Goal: Information Seeking & Learning: Learn about a topic

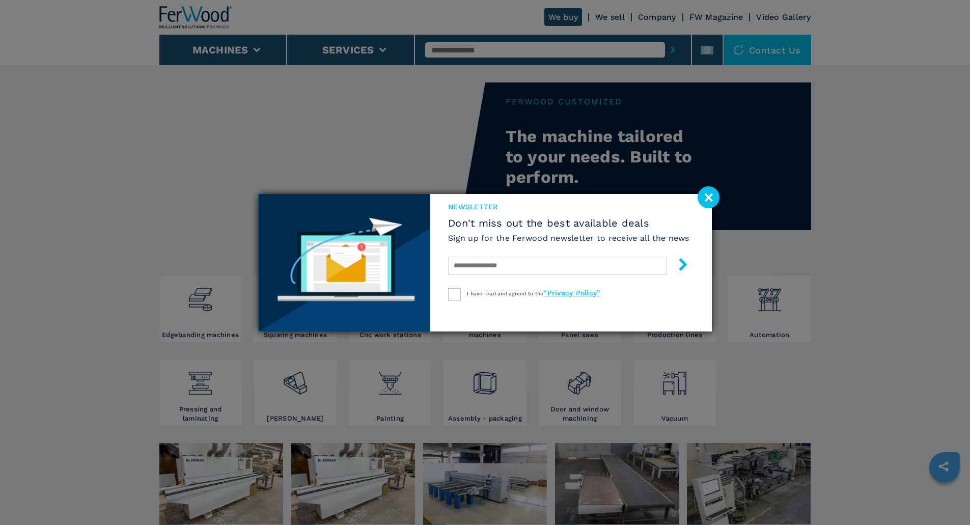
click at [708, 196] on image at bounding box center [708, 197] width 22 height 22
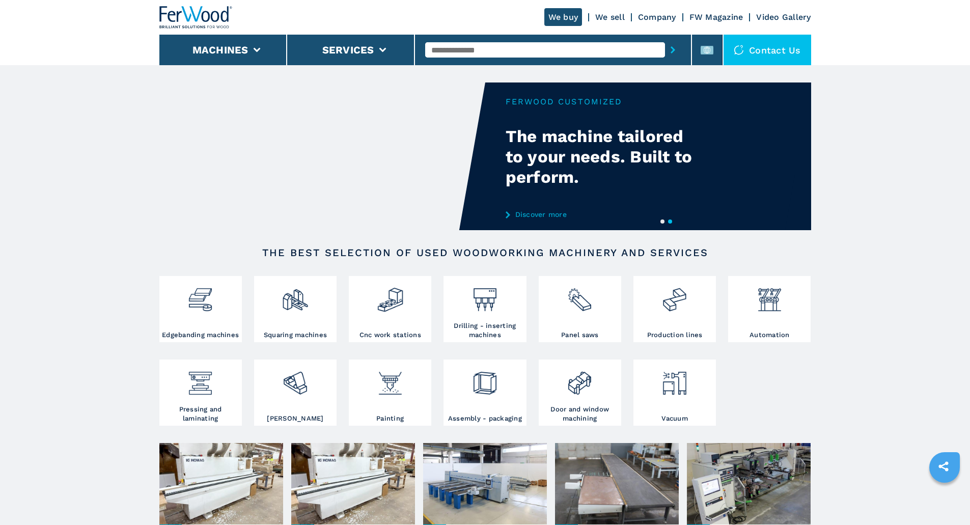
click at [485, 55] on input "text" at bounding box center [545, 49] width 240 height 15
type input "*****"
click at [665, 38] on button "submit-button" at bounding box center [673, 49] width 16 height 23
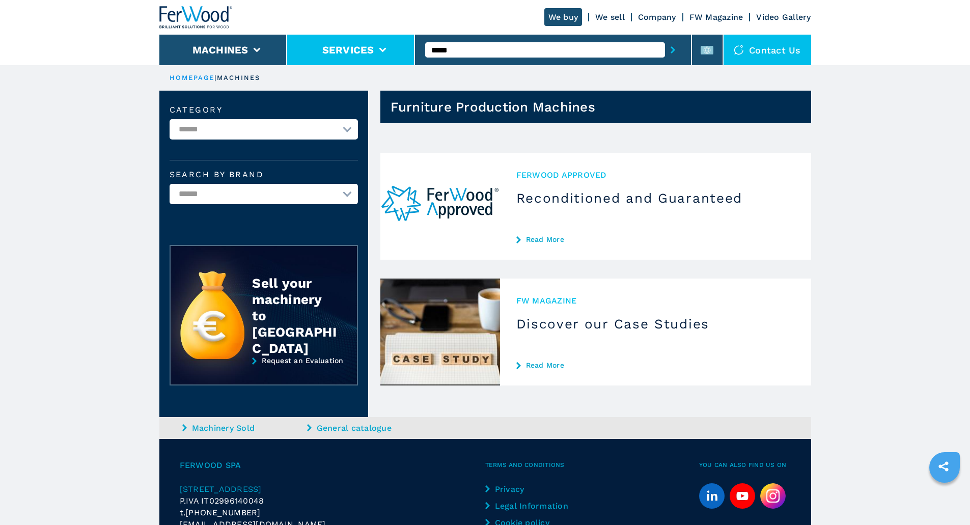
drag, startPoint x: 477, startPoint y: 48, endPoint x: 382, endPoint y: 37, distance: 95.3
click at [382, 38] on div "We buy We sell Company FW Magazine Video Gallery Machines Services ***** Contac…" at bounding box center [484, 32] width 651 height 65
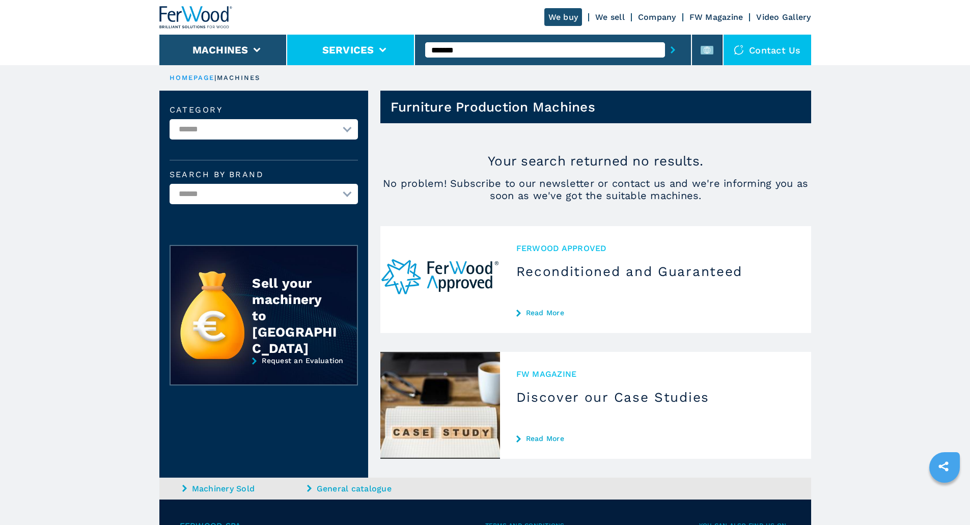
type input "*******"
click at [665, 38] on button "submit-button" at bounding box center [673, 49] width 16 height 23
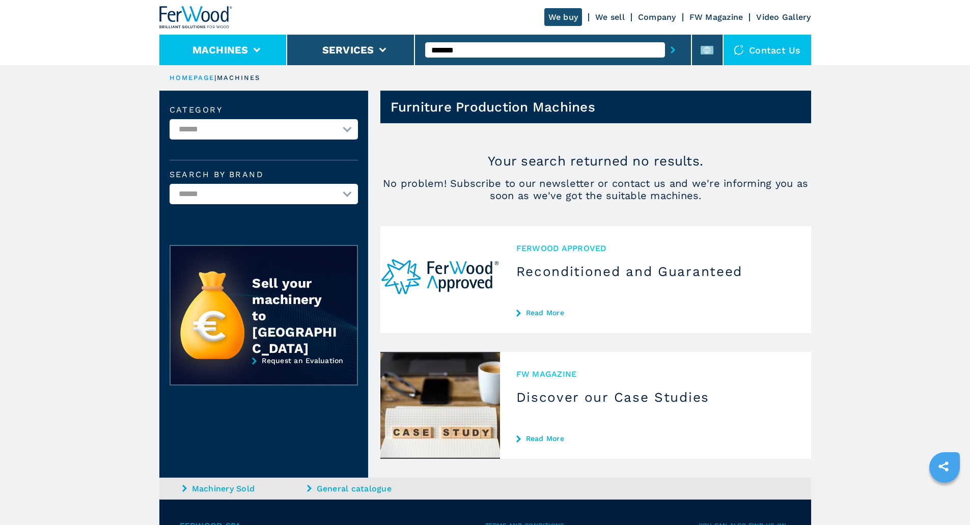
click at [245, 50] on button "Machines" at bounding box center [220, 50] width 56 height 12
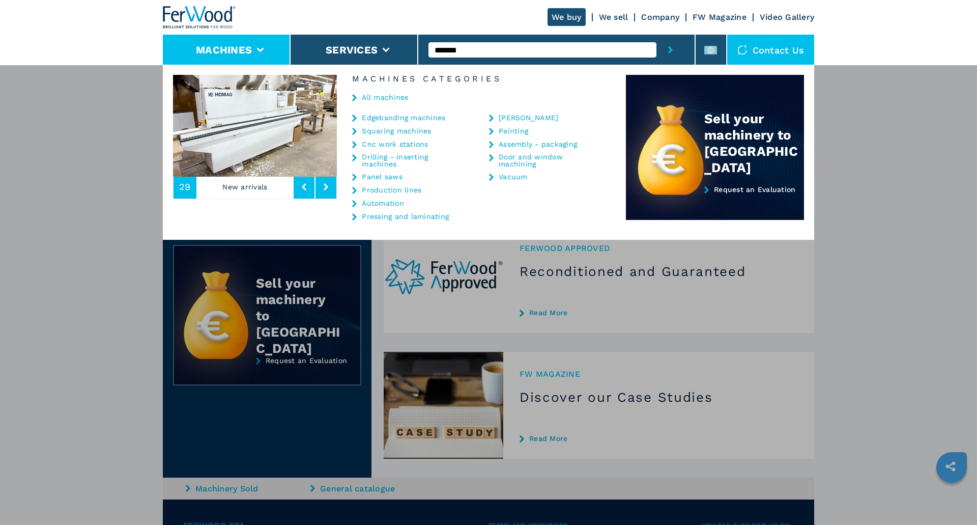
click at [393, 103] on div "All machines" at bounding box center [481, 98] width 289 height 31
click at [387, 146] on link "Cnc work stations" at bounding box center [395, 143] width 66 height 7
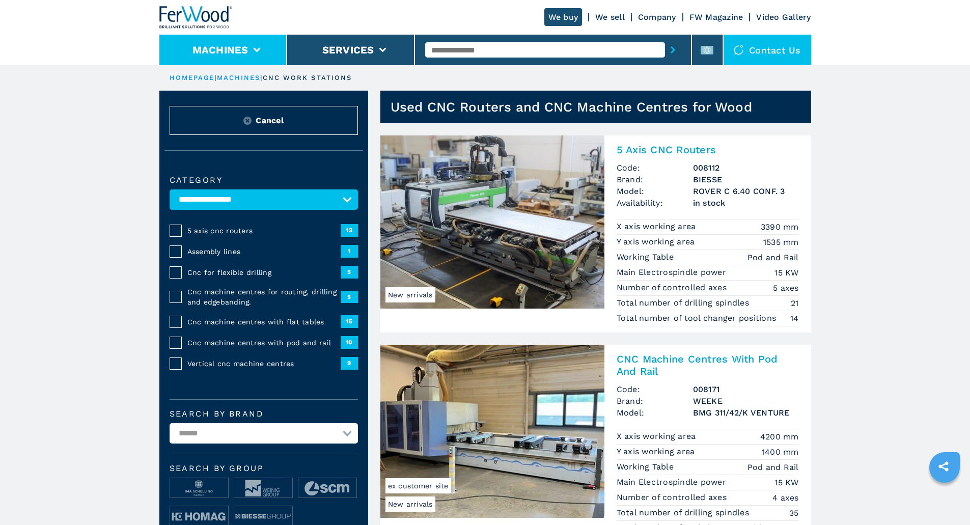
click at [253, 48] on icon at bounding box center [256, 50] width 7 height 5
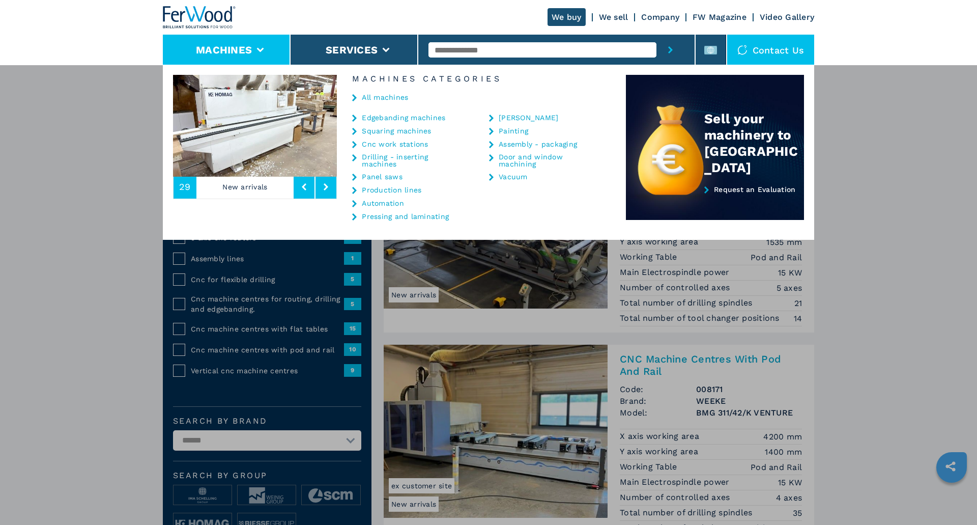
click at [390, 179] on link "Panel saws" at bounding box center [382, 176] width 41 height 7
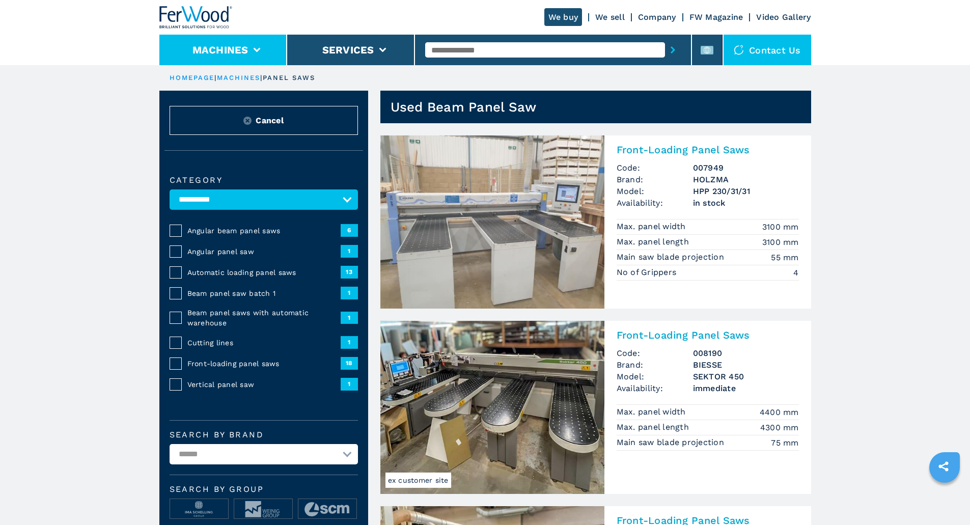
click at [225, 54] on button "Machines" at bounding box center [220, 50] width 56 height 12
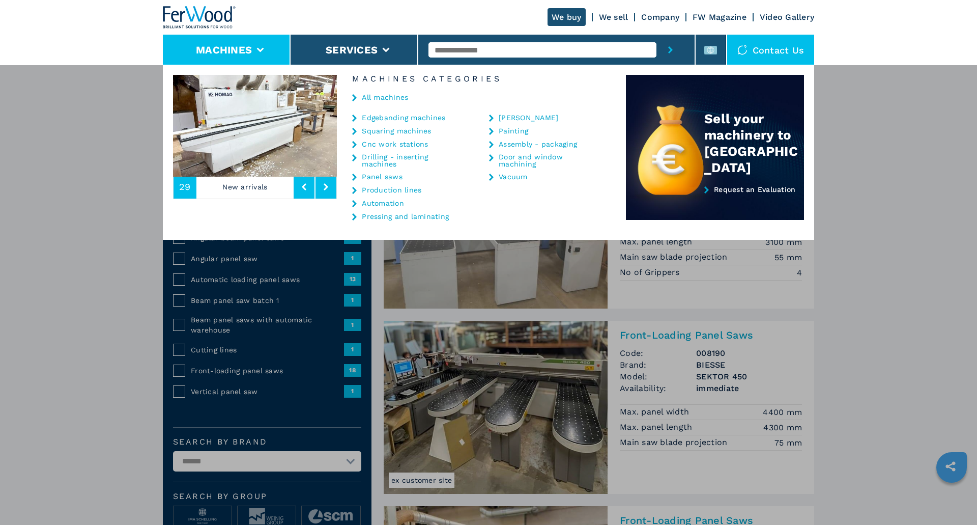
click at [383, 203] on link "Automation" at bounding box center [383, 203] width 42 height 7
click at [383, 204] on link "Automation" at bounding box center [383, 203] width 42 height 7
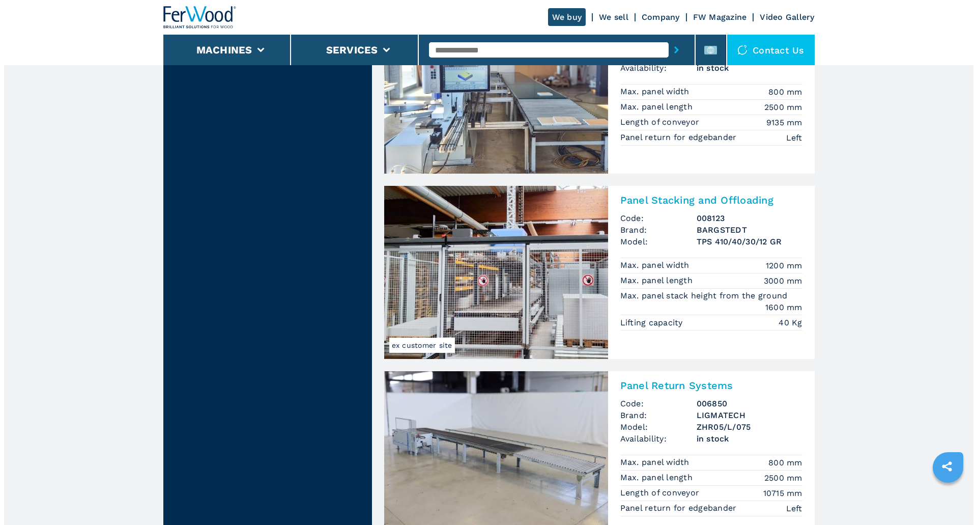
scroll to position [1578, 0]
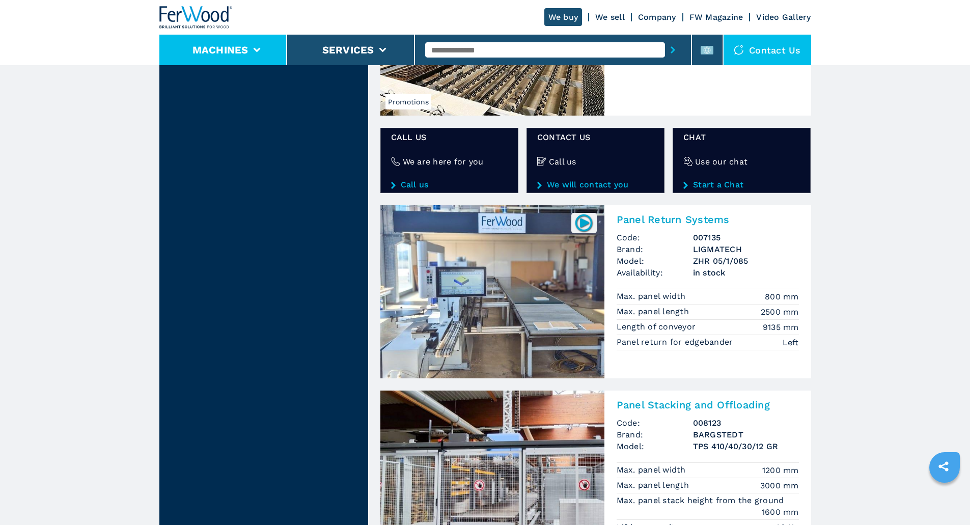
click at [233, 53] on button "Machines" at bounding box center [220, 50] width 56 height 12
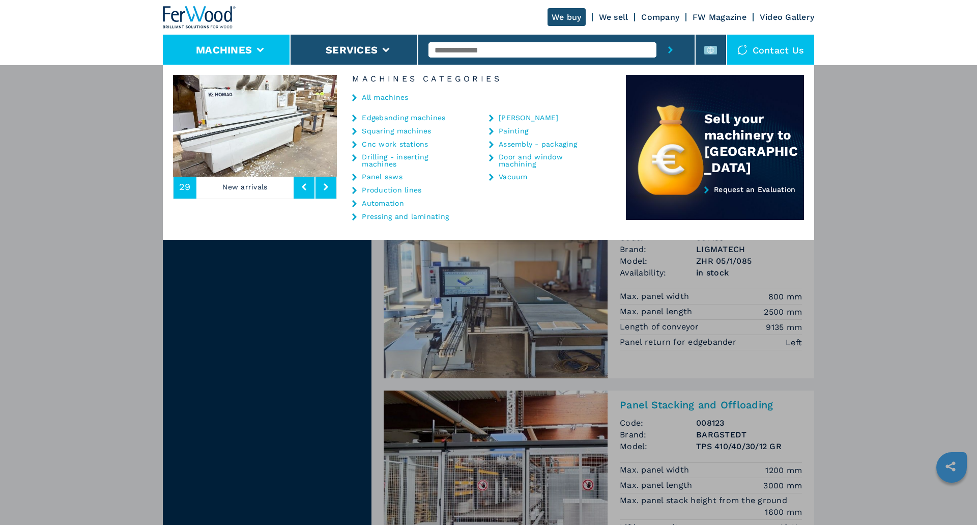
click at [376, 192] on link "Production lines" at bounding box center [392, 189] width 60 height 7
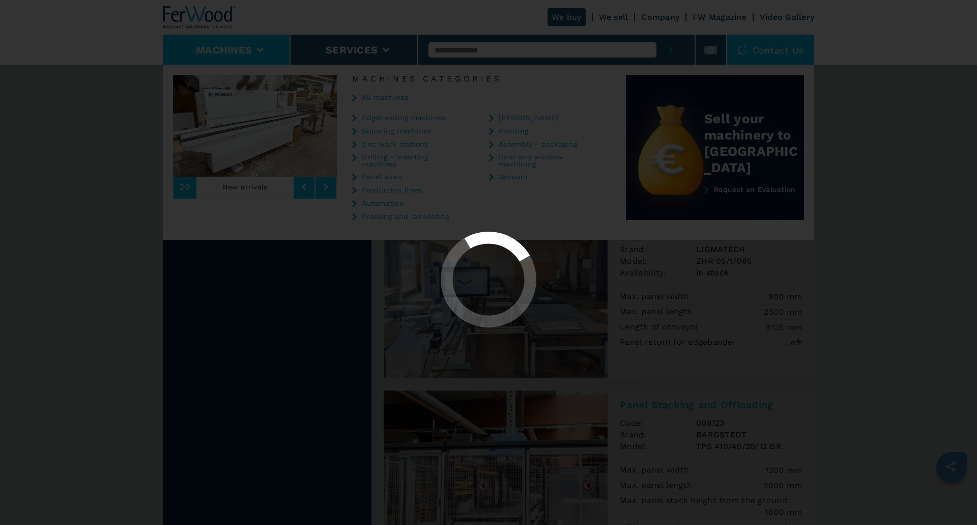
select select "**********"
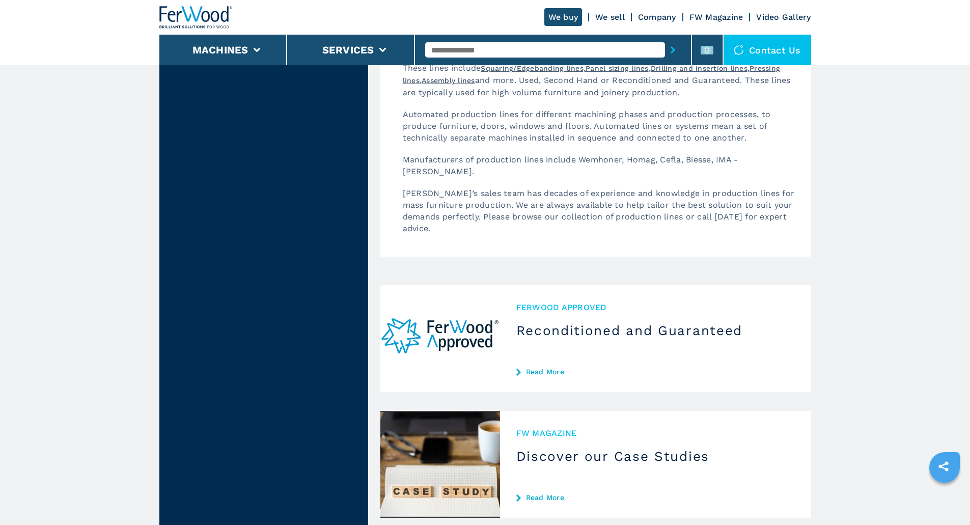
scroll to position [2748, 0]
